Goal: Task Accomplishment & Management: Use online tool/utility

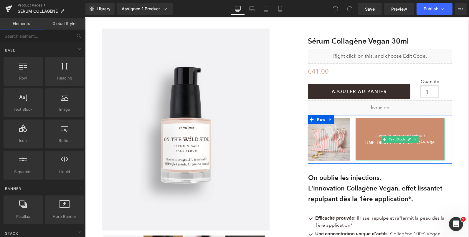
scroll to position [44, 0]
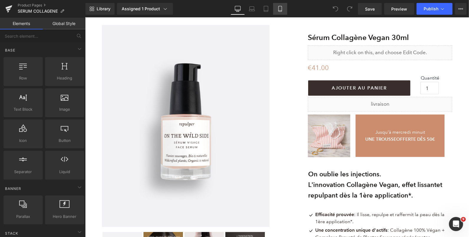
click at [280, 9] on icon at bounding box center [280, 9] width 6 height 6
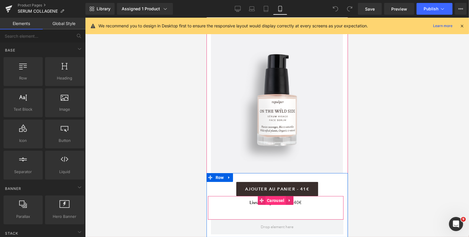
click at [272, 201] on span "Carousel" at bounding box center [275, 200] width 20 height 9
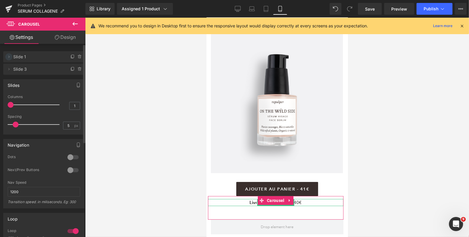
click at [10, 55] on icon at bounding box center [8, 56] width 5 height 5
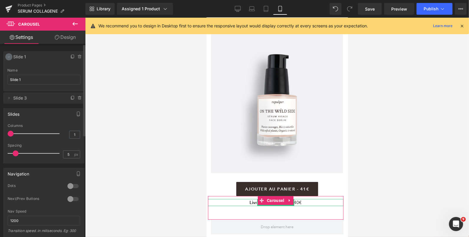
click at [9, 55] on icon at bounding box center [8, 56] width 5 height 5
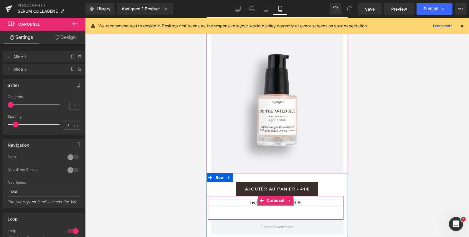
click at [298, 202] on p "Livraison gratuite dès 40€" at bounding box center [275, 202] width 135 height 7
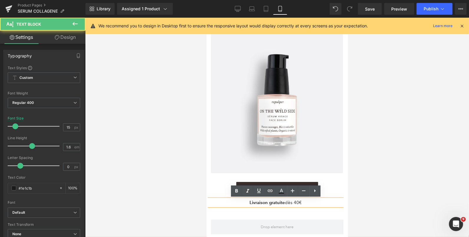
click at [298, 202] on p "Livraison gratuite dès 40€" at bounding box center [275, 202] width 135 height 7
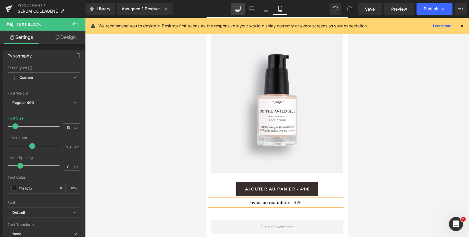
drag, startPoint x: 241, startPoint y: 8, endPoint x: 206, endPoint y: 39, distance: 46.3
click at [241, 8] on icon at bounding box center [238, 9] width 6 height 6
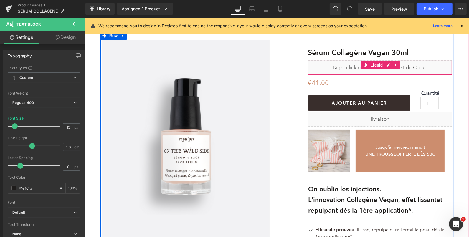
scroll to position [24, 0]
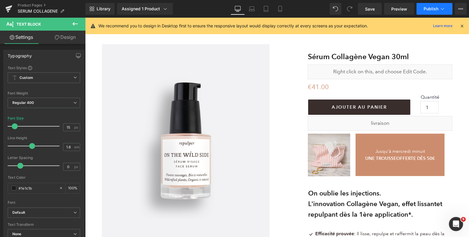
click at [431, 9] on span "Publish" at bounding box center [430, 8] width 15 height 5
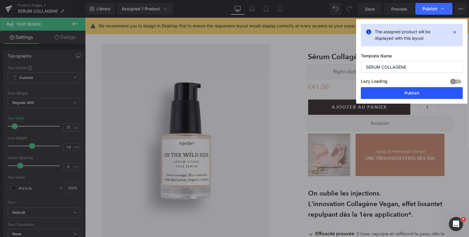
click at [393, 92] on button "Publish" at bounding box center [412, 93] width 102 height 12
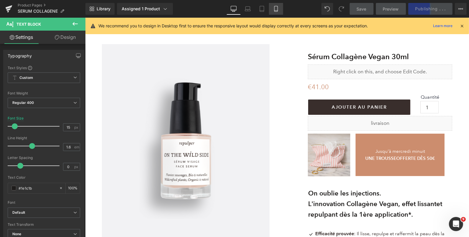
click at [277, 11] on icon at bounding box center [275, 11] width 3 height 0
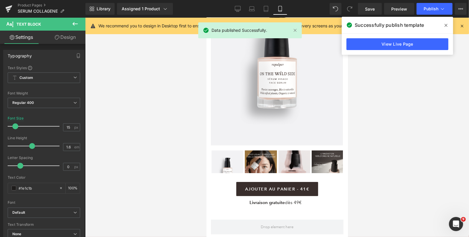
scroll to position [0, 0]
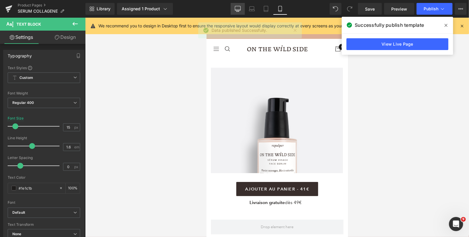
click at [237, 9] on icon at bounding box center [238, 9] width 6 height 6
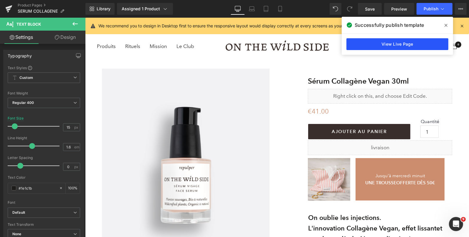
click at [361, 43] on link "View Live Page" at bounding box center [397, 44] width 102 height 12
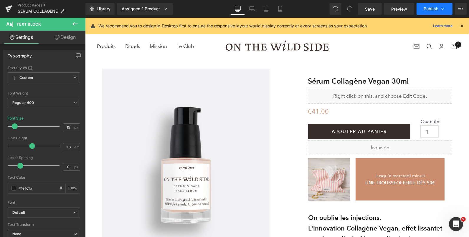
click at [432, 12] on button "Publish" at bounding box center [434, 9] width 36 height 12
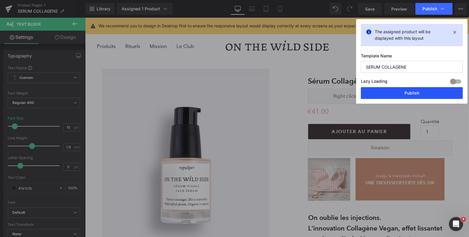
click at [423, 95] on button "Publish" at bounding box center [412, 93] width 102 height 12
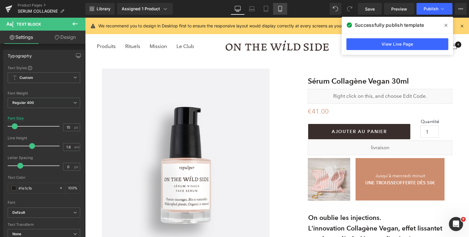
click at [279, 9] on icon at bounding box center [280, 9] width 6 height 6
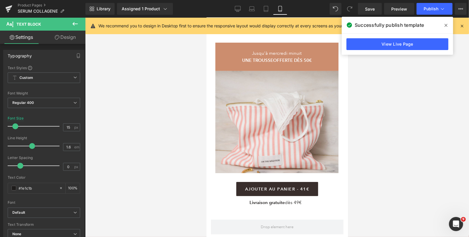
scroll to position [414, 0]
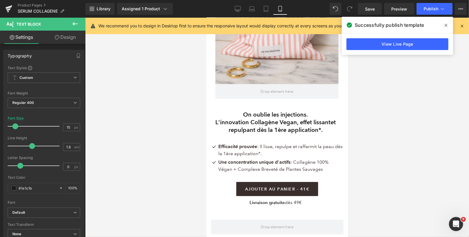
click at [256, 111] on b "On oublie les injections." at bounding box center [275, 114] width 65 height 7
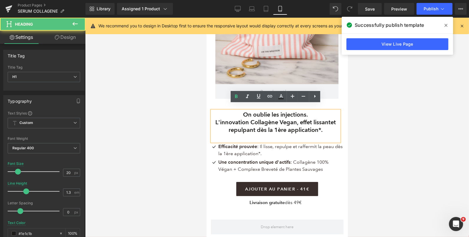
click at [254, 111] on b "On oublie les injections." at bounding box center [275, 114] width 65 height 7
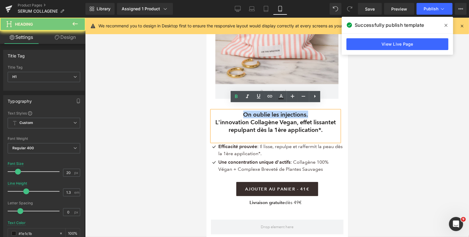
click at [254, 111] on b "On oublie les injections." at bounding box center [275, 114] width 65 height 7
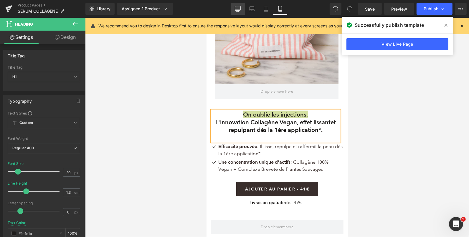
click at [241, 8] on link "Desktop" at bounding box center [238, 9] width 14 height 12
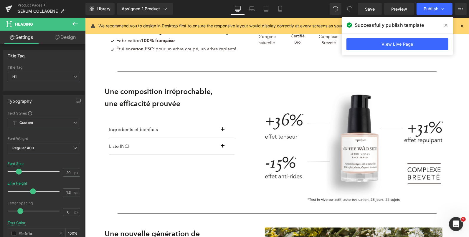
scroll to position [108, 0]
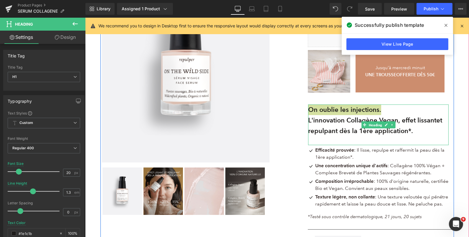
click at [373, 124] on span "Heading" at bounding box center [375, 124] width 16 height 7
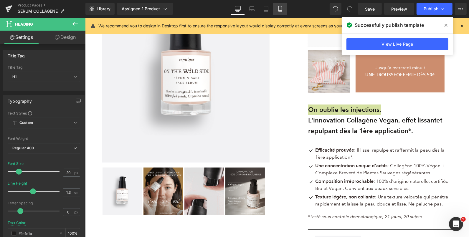
click at [282, 9] on icon at bounding box center [280, 9] width 6 height 6
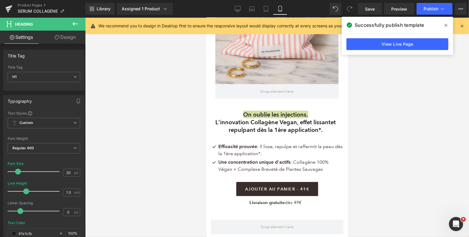
scroll to position [414, 0]
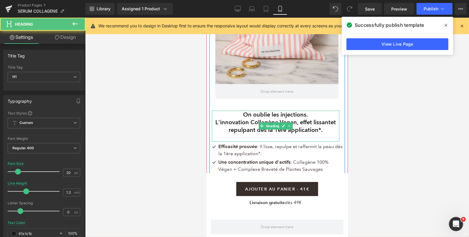
click at [246, 118] on b "L'innovation Collagène Vegan, effet lissant" at bounding box center [272, 121] width 115 height 7
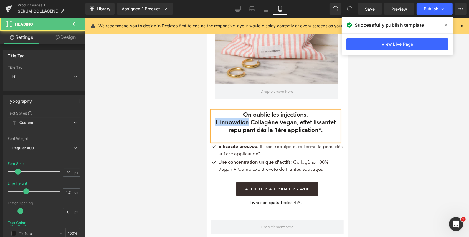
click at [246, 118] on b "L'innovation Collagène Vegan, effet lissant" at bounding box center [272, 121] width 115 height 7
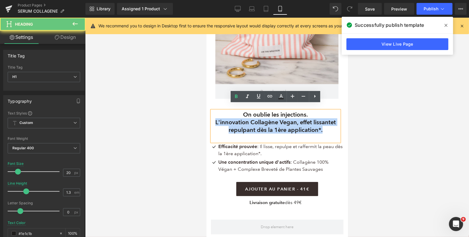
click at [246, 118] on b "L'innovation Collagène Vegan, effet lissant" at bounding box center [272, 121] width 115 height 7
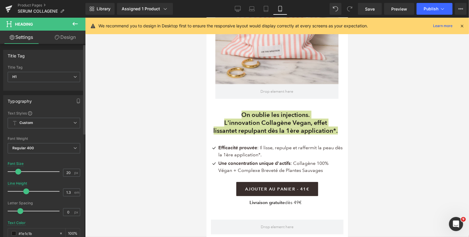
click at [19, 169] on span at bounding box center [18, 172] width 6 height 6
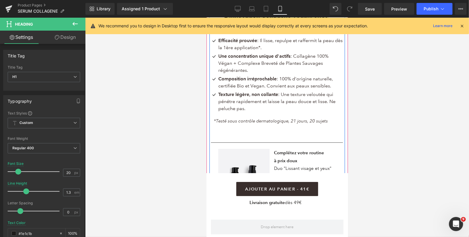
scroll to position [606, 0]
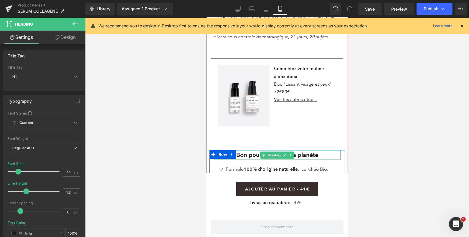
click at [249, 158] on b "Bon pour la peau et la planète" at bounding box center [277, 154] width 82 height 7
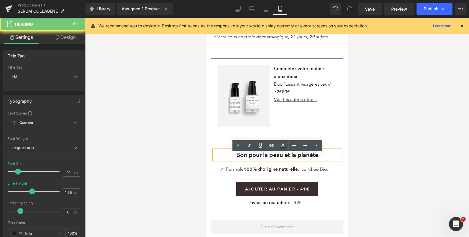
click at [249, 158] on b "Bon pour la peau et la planète" at bounding box center [277, 154] width 82 height 7
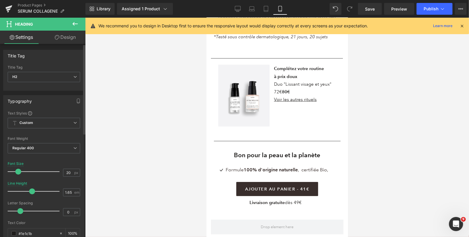
click at [19, 169] on span at bounding box center [18, 172] width 6 height 6
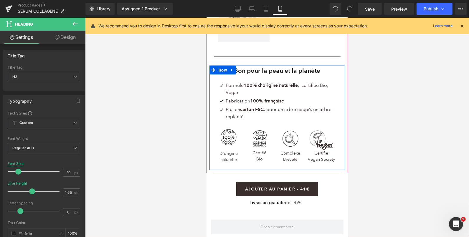
scroll to position [689, 0]
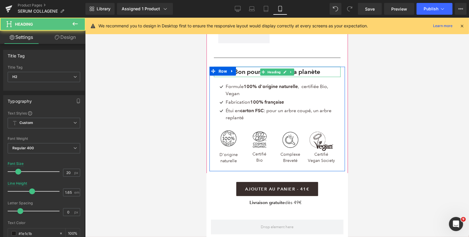
click at [255, 74] on b "Bon pour la peau et la planète" at bounding box center [277, 71] width 86 height 7
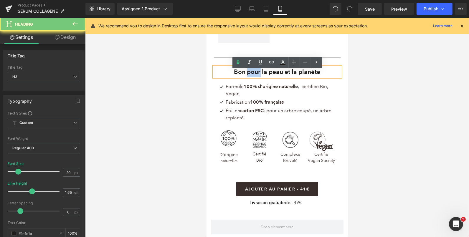
click at [255, 74] on b "Bon pour la peau et la planète" at bounding box center [277, 71] width 86 height 7
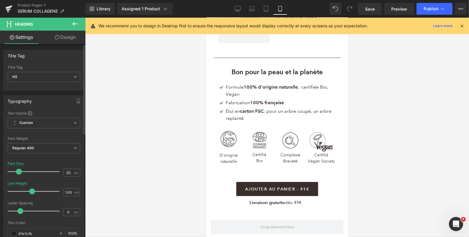
click at [18, 169] on span at bounding box center [19, 172] width 6 height 6
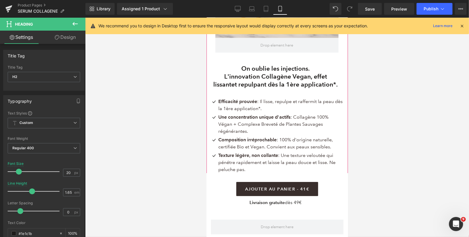
scroll to position [397, 0]
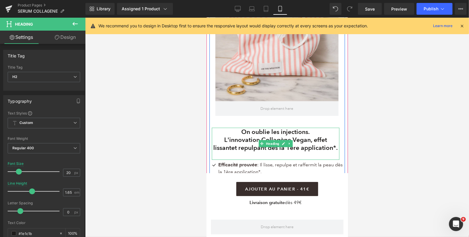
click at [249, 136] on b "L'innovation Collagène Vegan, effet lissant" at bounding box center [270, 143] width 114 height 15
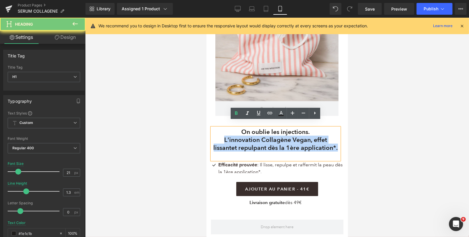
click at [249, 136] on b "L'innovation Collagène Vegan, effet lissant" at bounding box center [270, 143] width 114 height 15
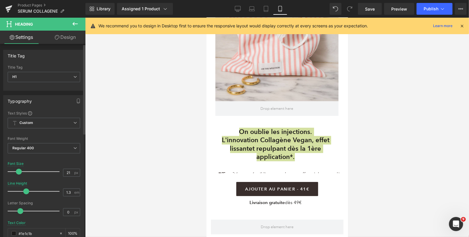
click at [19, 169] on span at bounding box center [19, 172] width 6 height 6
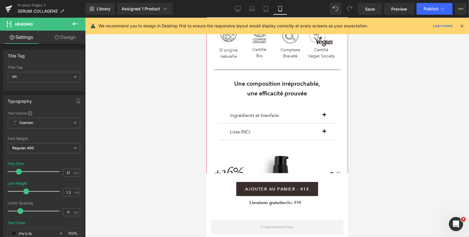
scroll to position [804, 0]
click at [269, 81] on div "Une composition irréprochable, une efficacité prouvée Heading" at bounding box center [277, 87] width 127 height 19
click at [269, 81] on strong "Une composition irréprochable," at bounding box center [277, 83] width 86 height 7
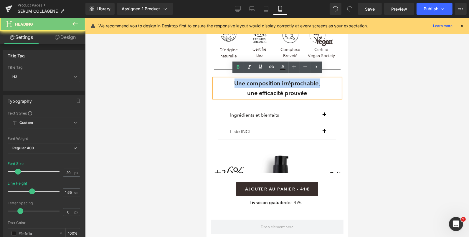
click at [269, 81] on strong "Une composition irréprochable," at bounding box center [277, 83] width 86 height 7
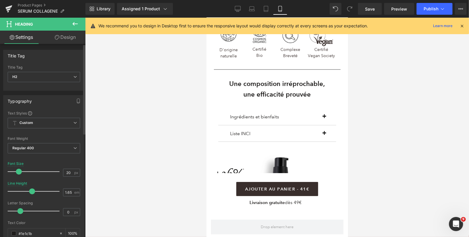
click at [19, 171] on span at bounding box center [19, 172] width 6 height 6
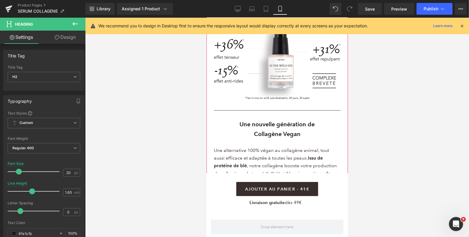
scroll to position [938, 0]
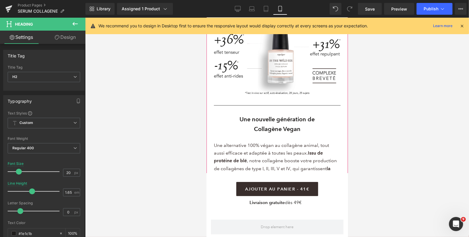
click at [253, 115] on strong "Une nouvelle génération de" at bounding box center [276, 118] width 75 height 7
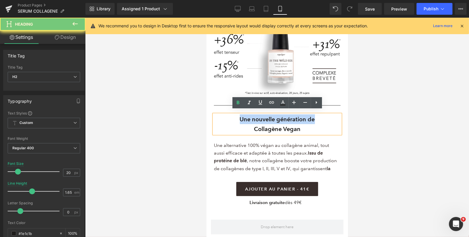
click at [253, 115] on strong "Une nouvelle génération de" at bounding box center [276, 118] width 75 height 7
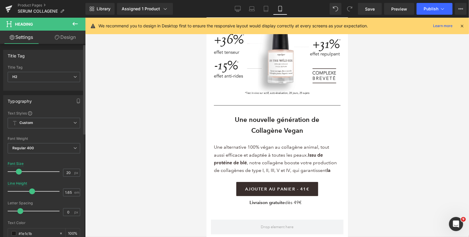
click at [19, 170] on span at bounding box center [19, 172] width 6 height 6
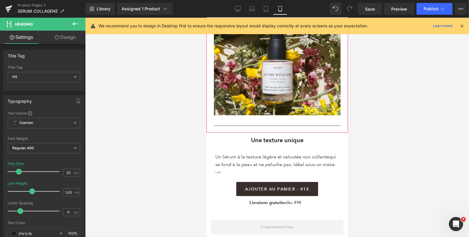
scroll to position [1123, 0]
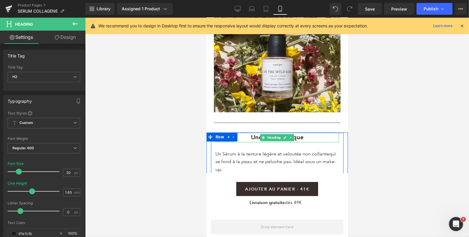
click at [254, 133] on b "Une texture unique" at bounding box center [277, 136] width 52 height 7
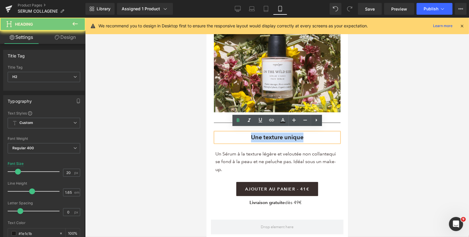
click at [254, 133] on b "Une texture unique" at bounding box center [277, 136] width 52 height 7
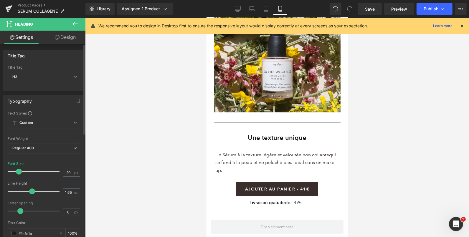
click at [19, 170] on span at bounding box center [19, 172] width 6 height 6
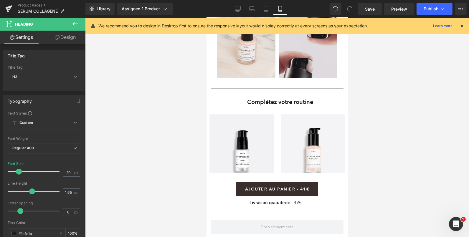
scroll to position [1311, 0]
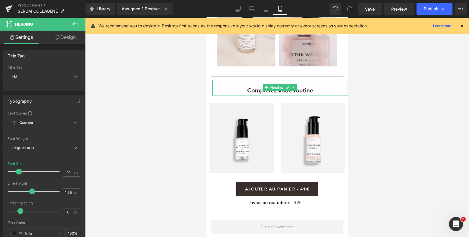
click at [250, 87] on strong "Complétez votre routine" at bounding box center [280, 90] width 66 height 7
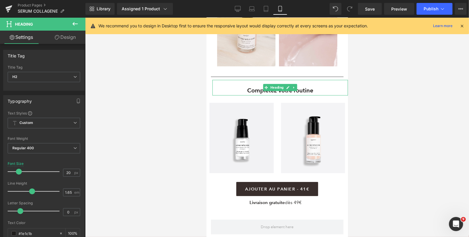
click at [250, 87] on strong "Complétez votre routine" at bounding box center [280, 90] width 66 height 7
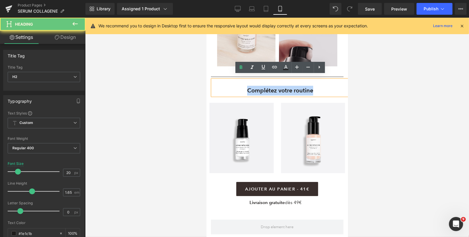
click at [250, 87] on strong "Complétez votre routine" at bounding box center [280, 90] width 66 height 7
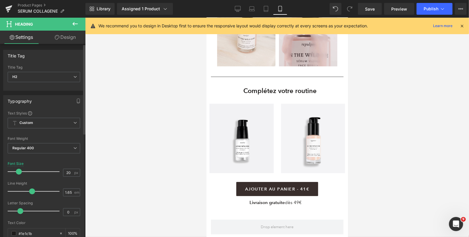
click at [19, 170] on span at bounding box center [19, 172] width 6 height 6
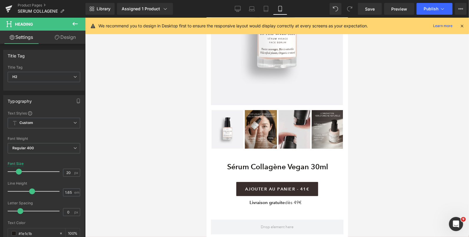
scroll to position [52, 0]
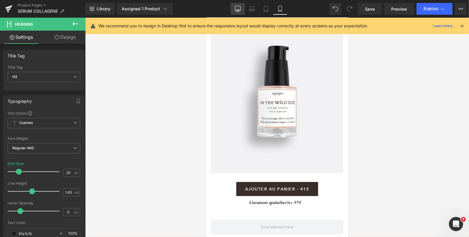
click at [238, 8] on icon at bounding box center [238, 9] width 6 height 6
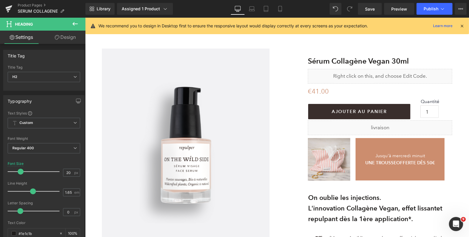
scroll to position [21, 0]
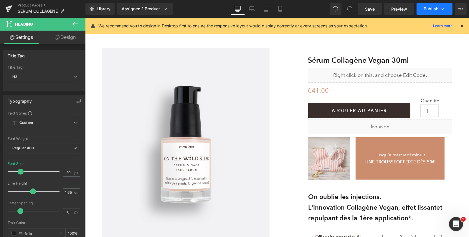
click at [428, 6] on button "Publish" at bounding box center [434, 9] width 36 height 12
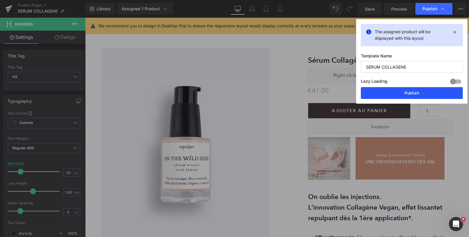
click at [373, 94] on button "Publish" at bounding box center [412, 93] width 102 height 12
